Goal: Information Seeking & Learning: Learn about a topic

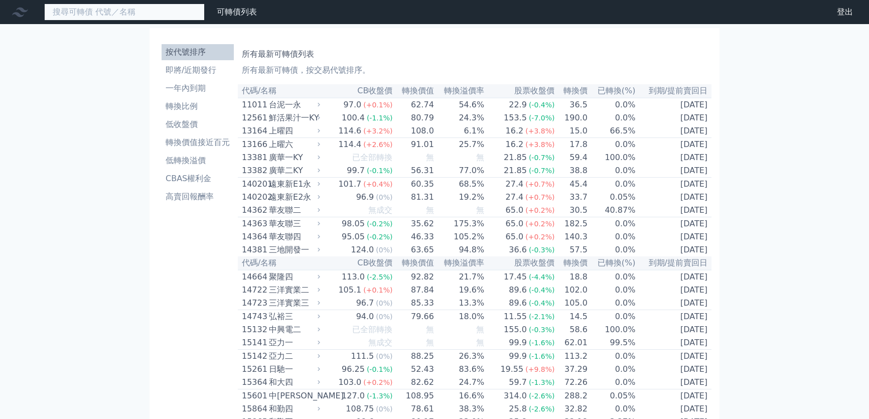
click at [104, 15] on input at bounding box center [124, 12] width 160 height 17
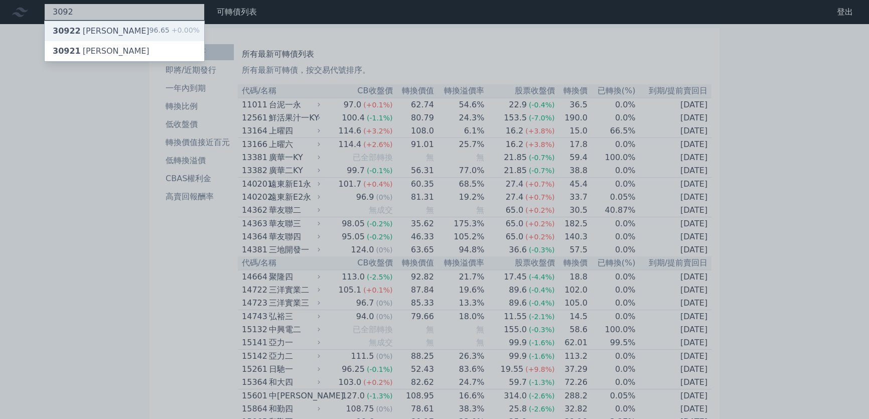
type input "3092"
click at [108, 30] on div "30922 鴻碩二 96.65 +0.00%" at bounding box center [124, 31] width 159 height 20
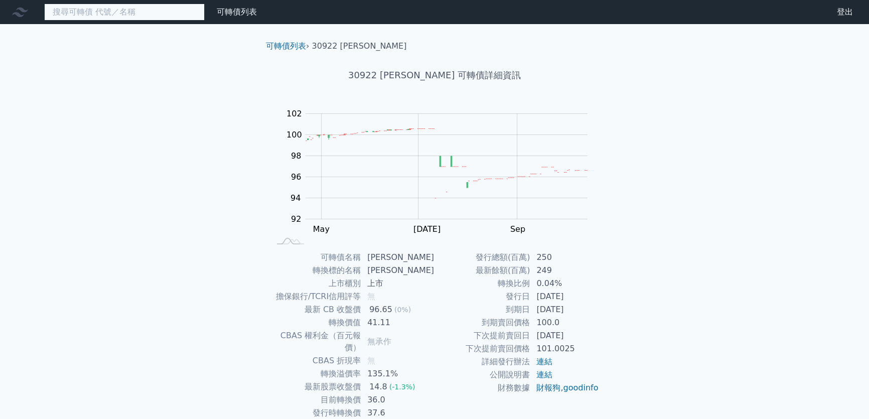
click at [188, 15] on input at bounding box center [124, 12] width 160 height 17
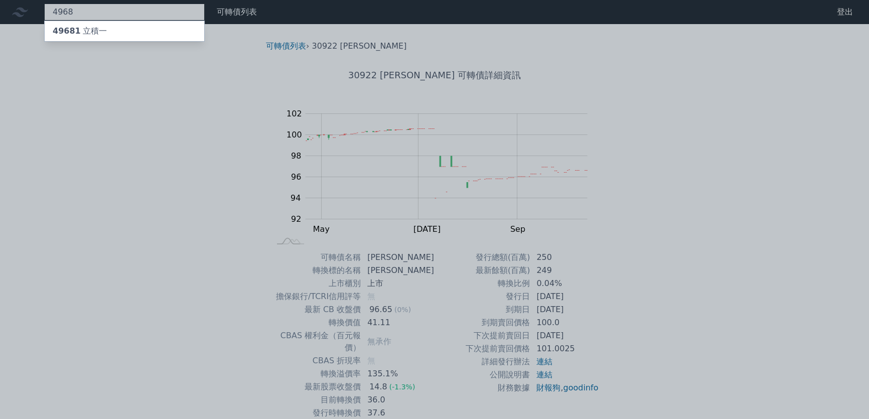
type input "4968"
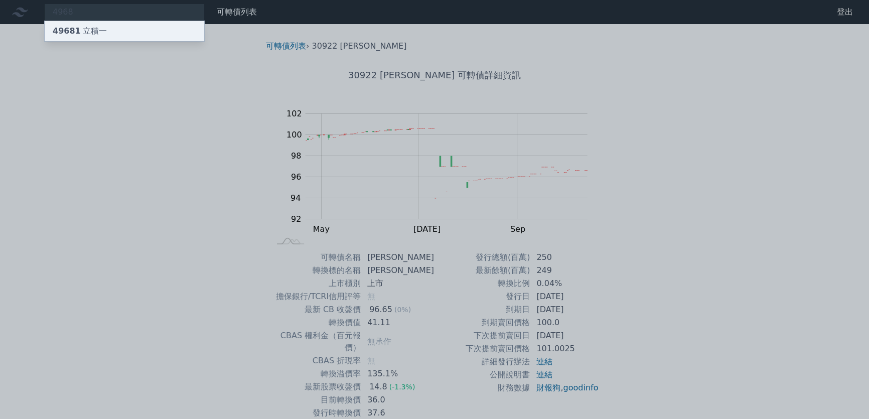
click at [177, 26] on div "49681 立積一" at bounding box center [124, 31] width 159 height 20
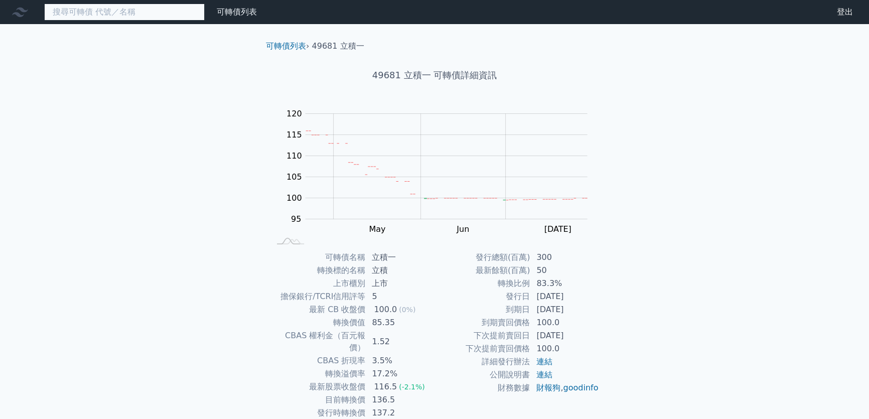
click at [125, 16] on input at bounding box center [124, 12] width 160 height 17
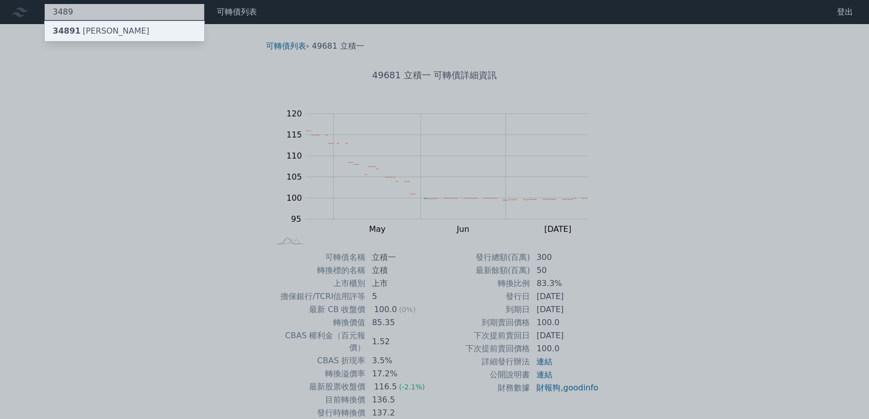
type input "3489"
click at [132, 29] on div "34891 [PERSON_NAME]" at bounding box center [124, 31] width 159 height 20
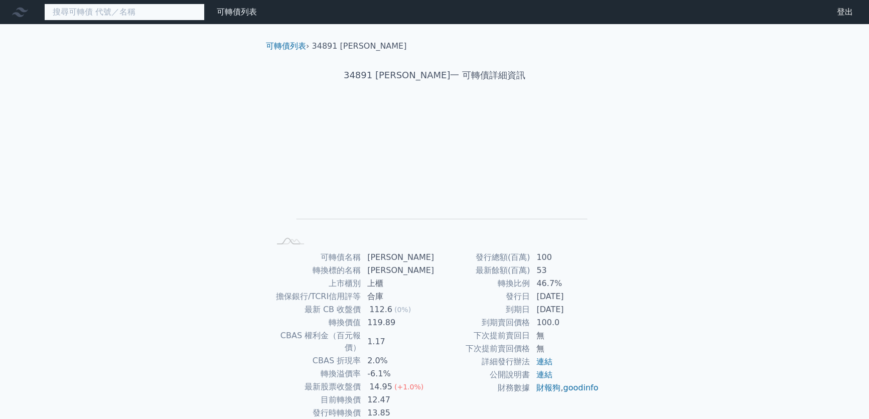
click at [148, 11] on input at bounding box center [124, 12] width 160 height 17
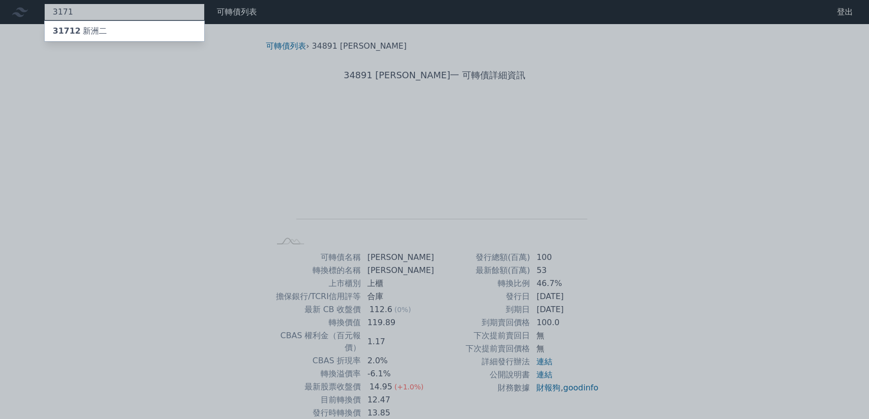
type input "3171"
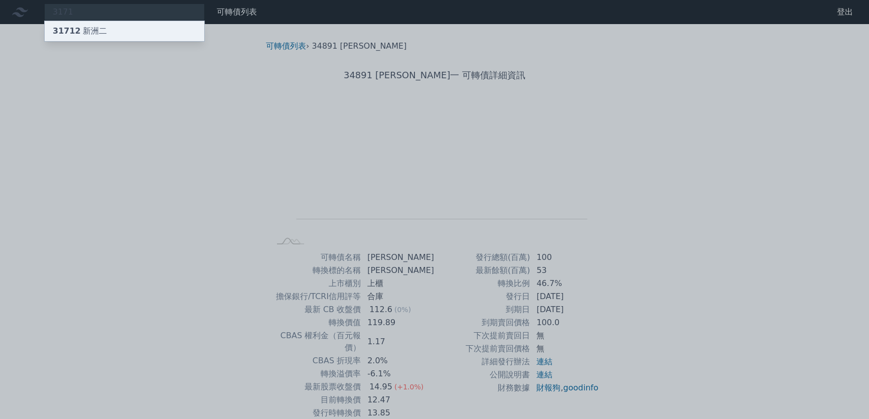
click at [114, 27] on div "31712 [GEOGRAPHIC_DATA]二" at bounding box center [124, 31] width 159 height 20
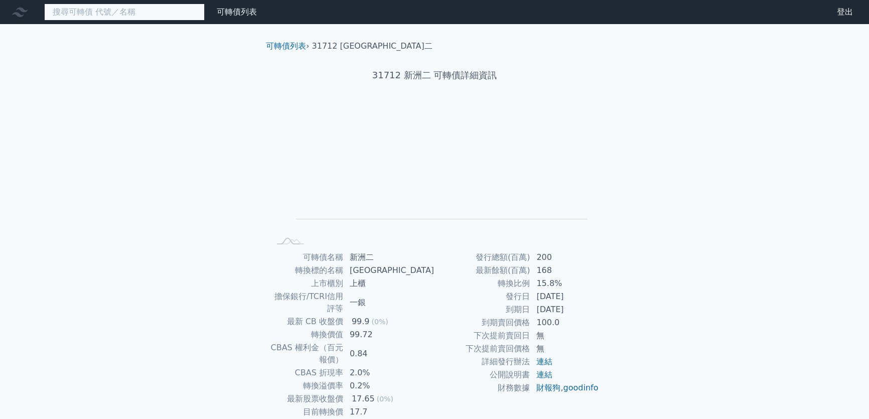
click at [134, 15] on input at bounding box center [124, 12] width 160 height 17
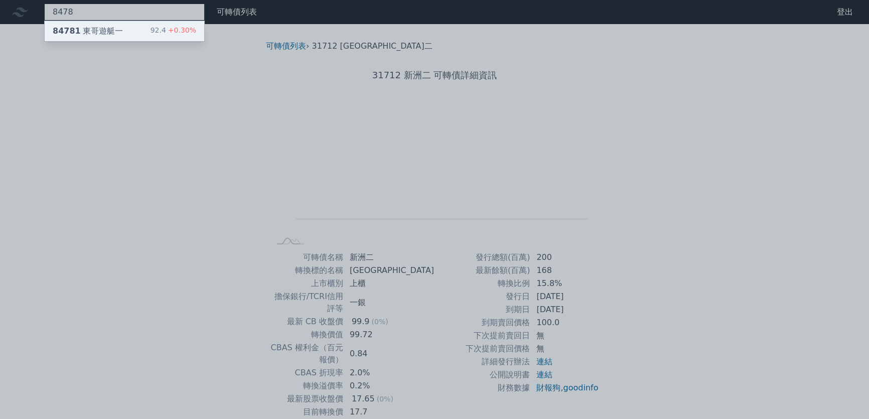
type input "8478"
click at [115, 28] on div "84781 東哥遊艇一" at bounding box center [88, 31] width 70 height 12
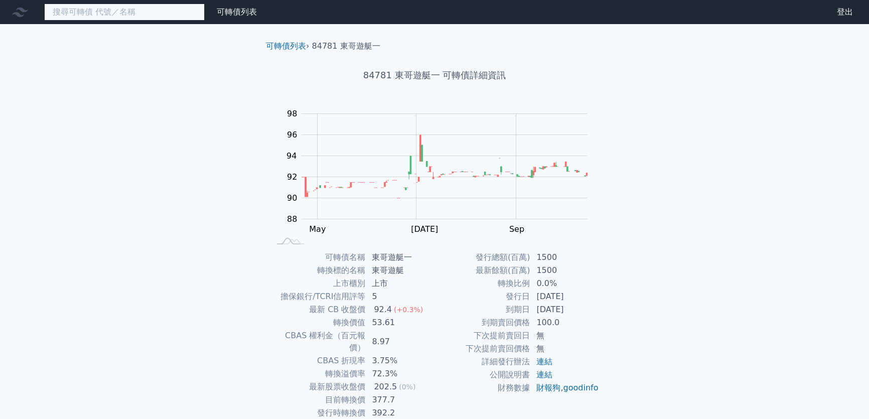
click at [145, 12] on input at bounding box center [124, 12] width 160 height 17
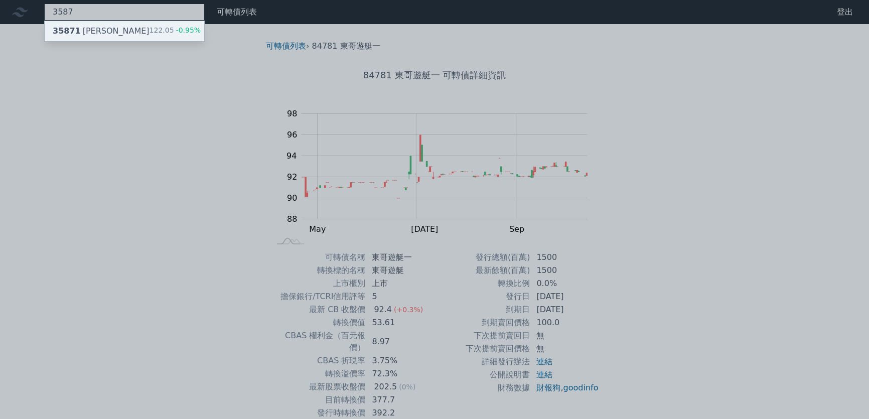
type input "3587"
click at [95, 29] on div "35871 [PERSON_NAME]" at bounding box center [101, 31] width 97 height 12
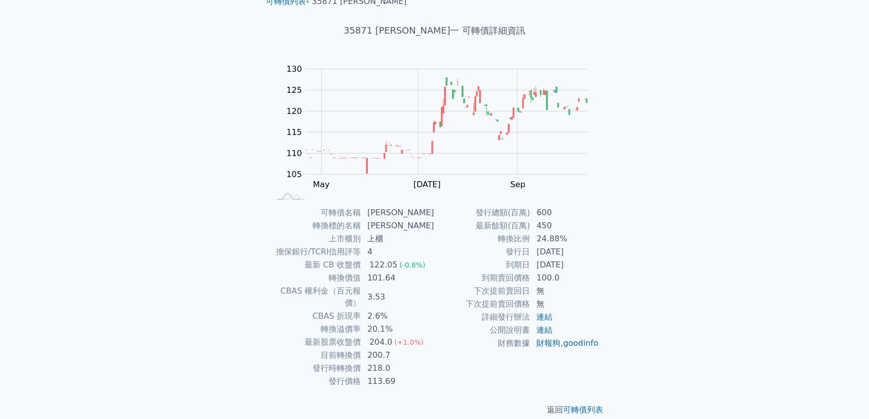
scroll to position [45, 0]
